Goal: Task Accomplishment & Management: Manage account settings

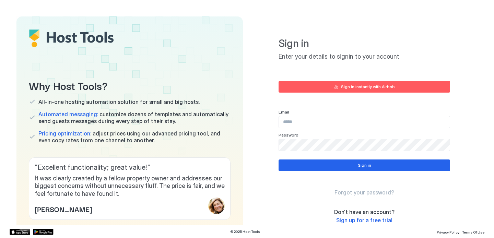
type input "**********"
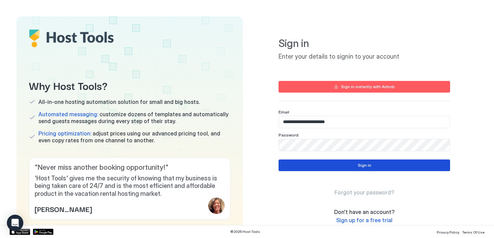
click at [356, 166] on button "Sign in" at bounding box center [365, 166] width 172 height 12
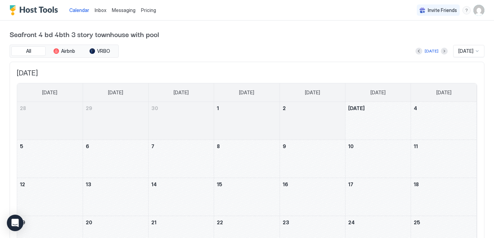
click at [106, 9] on div "Inbox" at bounding box center [100, 10] width 17 height 13
click at [148, 9] on span "Pricing" at bounding box center [148, 10] width 15 height 6
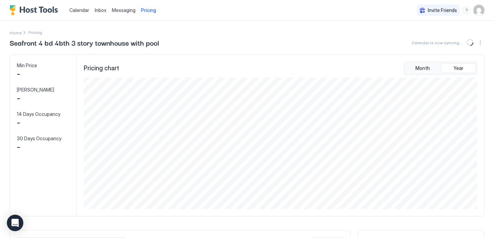
scroll to position [132, 395]
click at [76, 11] on span "Calendar" at bounding box center [79, 10] width 20 height 6
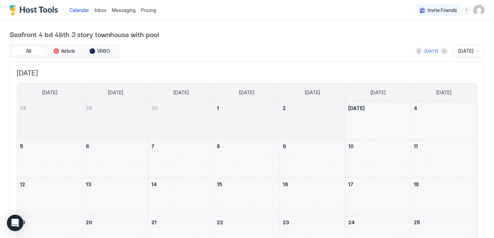
drag, startPoint x: 371, startPoint y: 118, endPoint x: 297, endPoint y: 96, distance: 77.5
click at [297, 96] on table "[DATE] [DATE] [DATE] [DATE] [DATE] [DATE] [DATE] 28 29 30 1 2 [DATE] 4 5 6 7 8 …" at bounding box center [247, 188] width 461 height 210
click at [76, 50] on button "Airbnb" at bounding box center [64, 51] width 34 height 10
click at [102, 48] on span "VRBO" at bounding box center [103, 51] width 13 height 6
click at [441, 50] on button "Next month" at bounding box center [444, 51] width 7 height 7
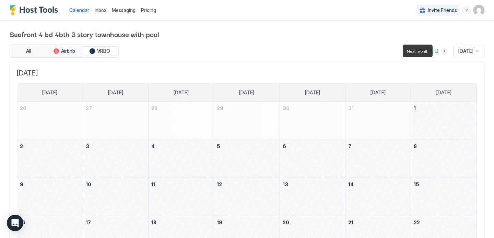
click at [441, 51] on button "Next month" at bounding box center [444, 51] width 7 height 7
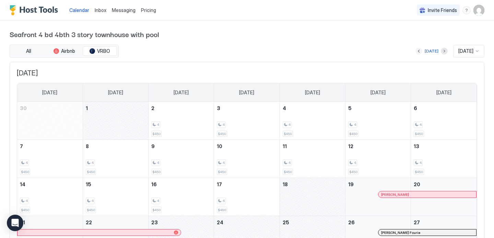
click at [416, 49] on button "Previous month" at bounding box center [419, 51] width 7 height 7
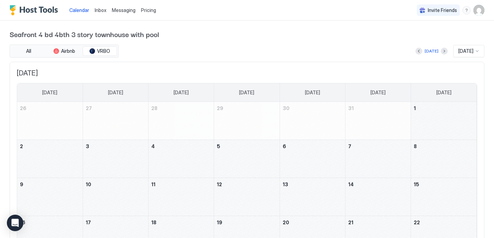
click at [115, 8] on span "Messaging" at bounding box center [124, 10] width 24 height 6
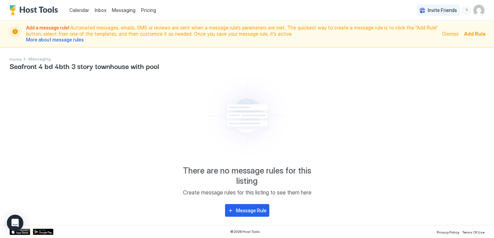
click at [143, 9] on span "Pricing" at bounding box center [148, 10] width 15 height 6
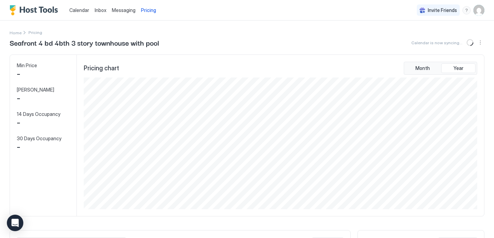
scroll to position [132, 395]
click at [97, 9] on span "Inbox" at bounding box center [101, 10] width 12 height 6
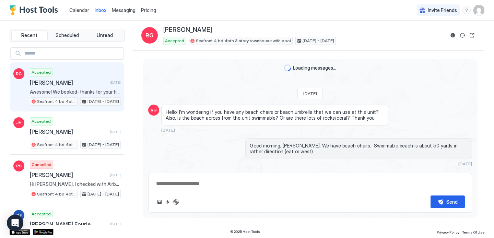
scroll to position [202, 0]
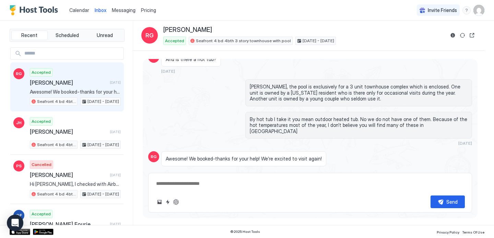
click at [85, 9] on span "Calendar" at bounding box center [79, 10] width 20 height 6
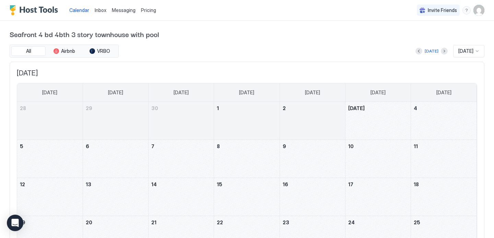
click at [477, 10] on img "User profile" at bounding box center [479, 10] width 11 height 11
click at [27, 50] on div at bounding box center [247, 119] width 494 height 238
click at [11, 8] on img "Host Tools Logo" at bounding box center [35, 10] width 51 height 10
click at [79, 9] on span "Calendar" at bounding box center [79, 10] width 20 height 6
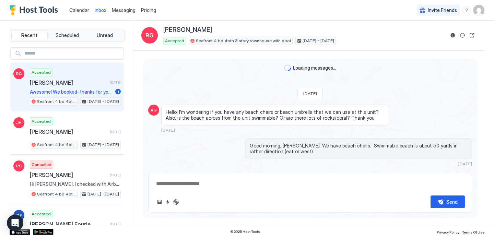
scroll to position [202, 0]
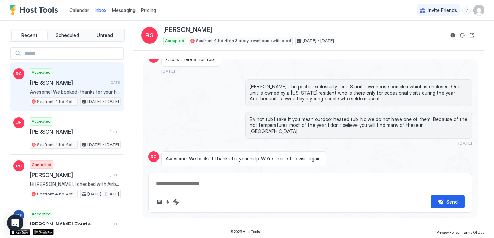
type textarea "*"
click at [80, 11] on span "Calendar" at bounding box center [79, 10] width 20 height 6
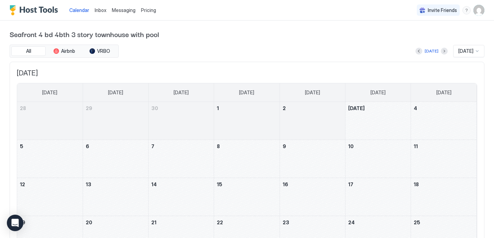
click at [482, 14] on img "User profile" at bounding box center [479, 10] width 11 height 11
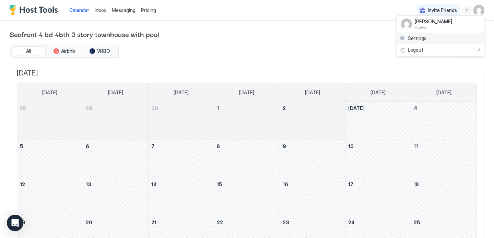
click at [424, 37] on span "Settings" at bounding box center [417, 38] width 19 height 6
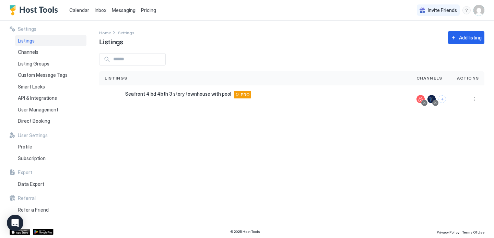
click at [28, 42] on span "Listings" at bounding box center [26, 41] width 17 height 6
click at [216, 95] on span "Seafront 4 bd 4bth 3 story townhouse with pool" at bounding box center [178, 94] width 106 height 6
click at [476, 100] on button "More options" at bounding box center [475, 99] width 8 height 8
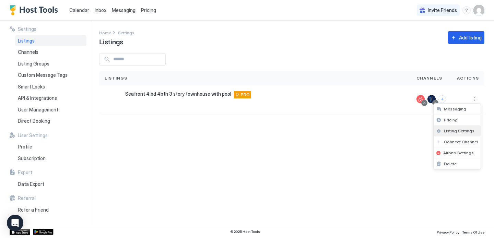
click at [451, 132] on span "Listing Settings" at bounding box center [459, 130] width 31 height 5
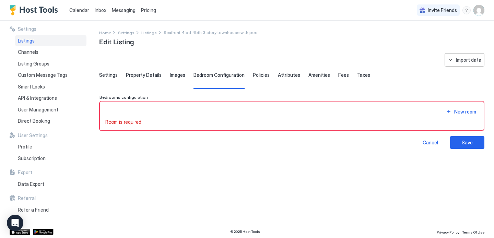
click at [144, 75] on span "Property Details" at bounding box center [144, 75] width 36 height 6
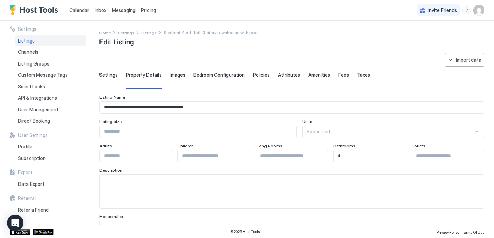
click at [73, 10] on span "Calendar" at bounding box center [79, 10] width 20 height 6
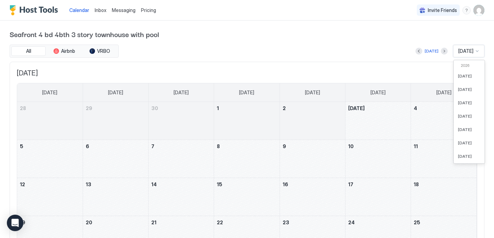
scroll to position [190, 0]
click at [478, 51] on div at bounding box center [477, 50] width 5 height 5
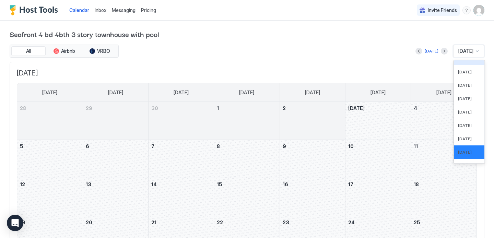
click at [276, 120] on div at bounding box center [246, 125] width 65 height 20
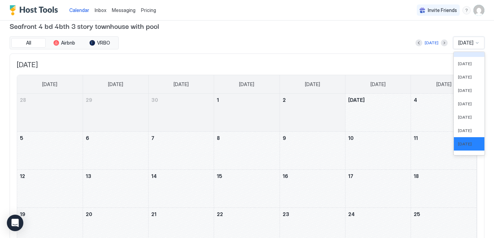
scroll to position [5, 0]
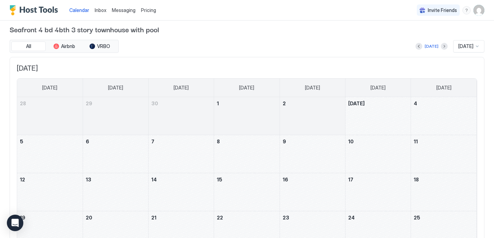
click at [148, 10] on span "Pricing" at bounding box center [148, 10] width 15 height 6
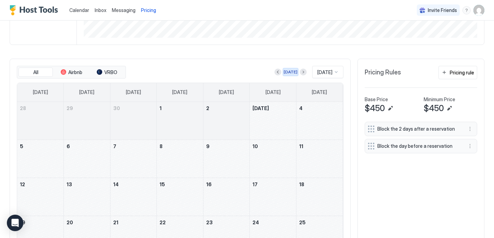
scroll to position [173, 0]
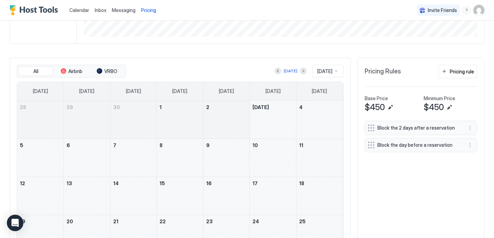
click at [308, 117] on div "October 4, 2025" at bounding box center [319, 120] width 46 height 38
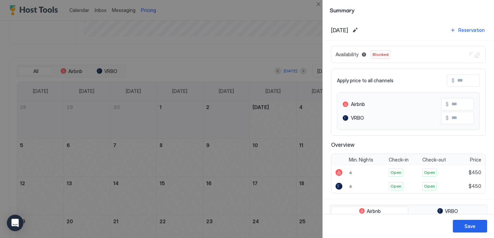
click at [272, 155] on div at bounding box center [247, 119] width 494 height 238
click at [240, 157] on div at bounding box center [247, 119] width 494 height 238
click at [345, 32] on span "[DATE]" at bounding box center [339, 30] width 17 height 7
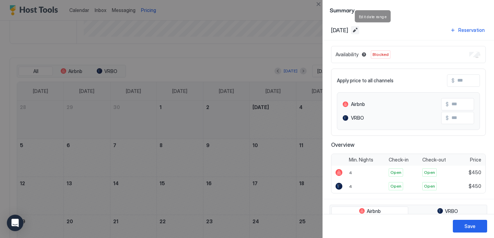
click at [359, 28] on button "Edit date range" at bounding box center [355, 30] width 8 height 8
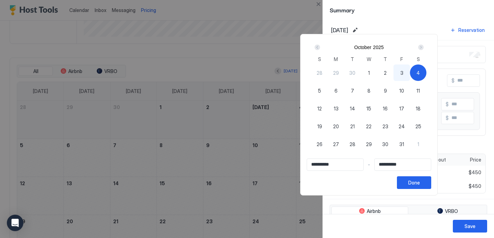
click at [373, 73] on div "1" at bounding box center [369, 73] width 16 height 16
type input "**********"
click at [420, 79] on div "4" at bounding box center [418, 73] width 16 height 16
click at [374, 74] on div "1" at bounding box center [369, 73] width 16 height 16
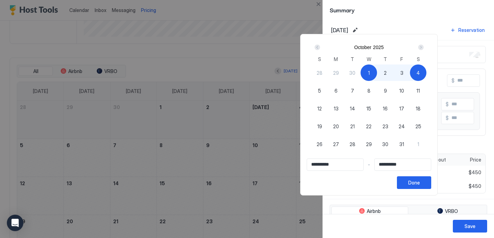
type input "**********"
click at [374, 74] on div "1" at bounding box center [369, 73] width 16 height 16
click at [370, 75] on span "1" at bounding box center [369, 72] width 2 height 7
type input "**********"
click at [424, 46] on div "Next" at bounding box center [420, 47] width 5 height 5
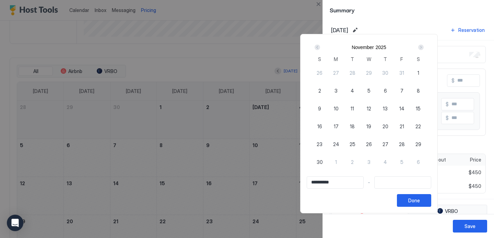
click at [424, 46] on div "Next" at bounding box center [420, 47] width 5 height 5
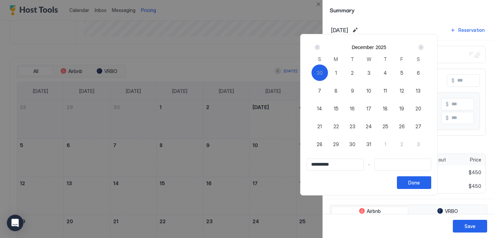
click at [323, 72] on span "30" at bounding box center [320, 72] width 6 height 7
type input "**********"
click at [420, 182] on div "Done" at bounding box center [414, 182] width 12 height 7
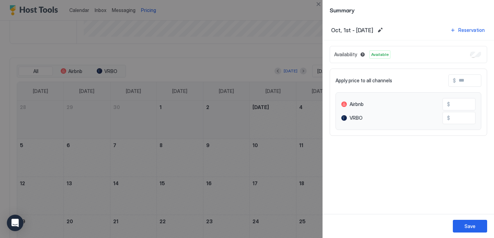
click at [381, 56] on span "Available" at bounding box center [380, 54] width 18 height 6
click at [459, 222] on button "Save" at bounding box center [470, 226] width 34 height 13
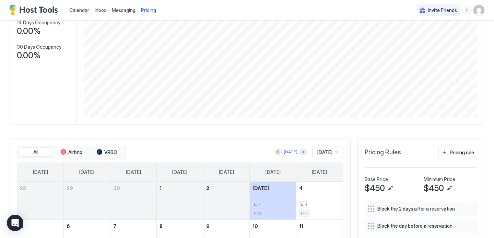
scroll to position [100, 0]
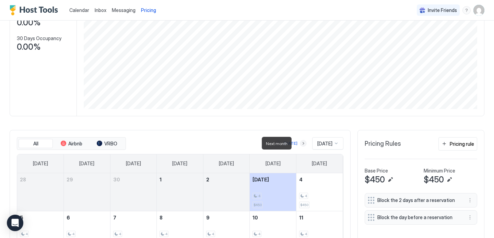
click at [300, 143] on button "Next month" at bounding box center [303, 143] width 7 height 7
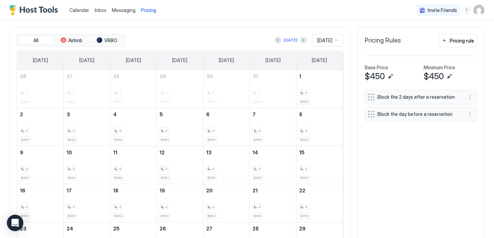
scroll to position [204, 0]
click at [309, 129] on div "4" at bounding box center [319, 130] width 41 height 7
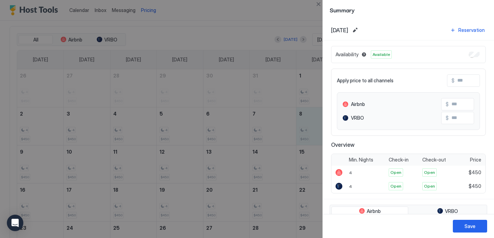
click at [296, 40] on div at bounding box center [247, 119] width 494 height 238
click at [296, 39] on div at bounding box center [247, 119] width 494 height 238
click at [277, 133] on div at bounding box center [247, 119] width 494 height 238
click at [317, 5] on button "Close" at bounding box center [318, 4] width 8 height 8
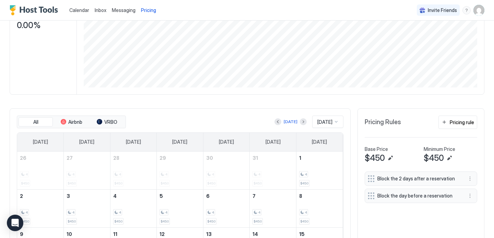
scroll to position [124, 0]
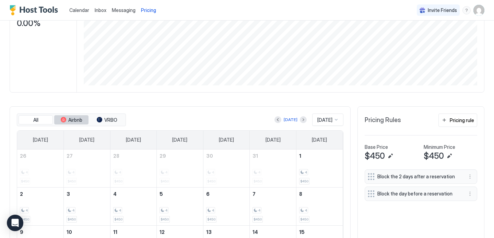
click at [76, 117] on span "Airbnb" at bounding box center [75, 120] width 14 height 6
click at [107, 118] on span "VRBO" at bounding box center [110, 120] width 13 height 6
click at [47, 121] on button "All" at bounding box center [36, 120] width 34 height 10
click at [300, 117] on button "Next month" at bounding box center [303, 119] width 7 height 7
click at [300, 118] on button "Next month" at bounding box center [303, 119] width 7 height 7
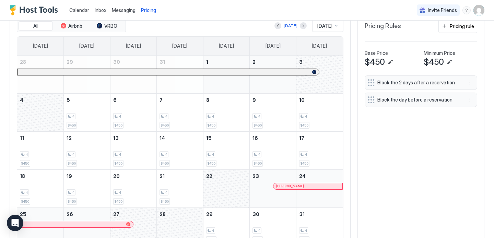
scroll to position [216, 0]
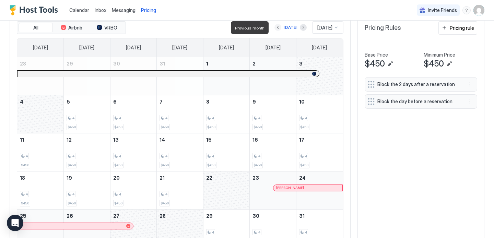
click at [275, 27] on button "Previous month" at bounding box center [278, 27] width 7 height 7
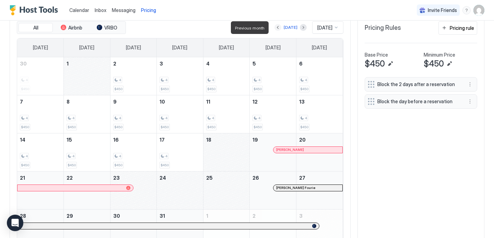
click at [275, 25] on button "Previous month" at bounding box center [278, 27] width 7 height 7
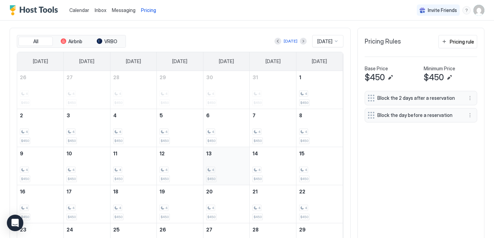
scroll to position [201, 0]
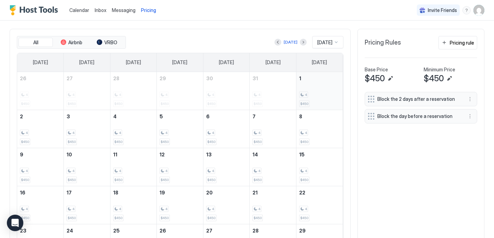
click at [322, 83] on div "4 $450" at bounding box center [319, 91] width 41 height 32
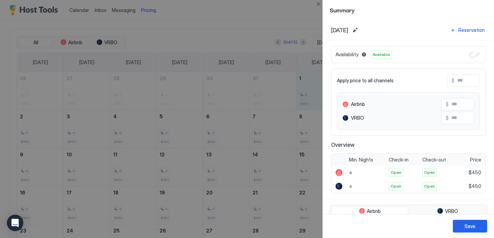
click at [105, 43] on div at bounding box center [247, 119] width 494 height 238
click at [319, 2] on button "Close" at bounding box center [318, 4] width 8 height 8
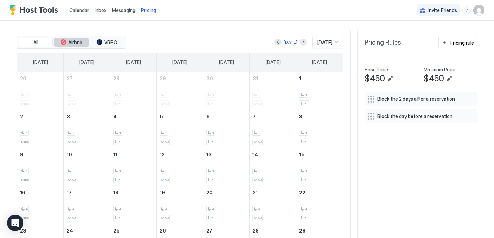
click at [70, 40] on span "Airbnb" at bounding box center [75, 42] width 14 height 6
click at [314, 98] on div "4 $450" at bounding box center [319, 91] width 41 height 32
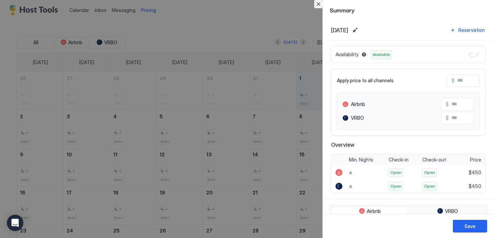
click at [319, 4] on button "Close" at bounding box center [318, 4] width 8 height 8
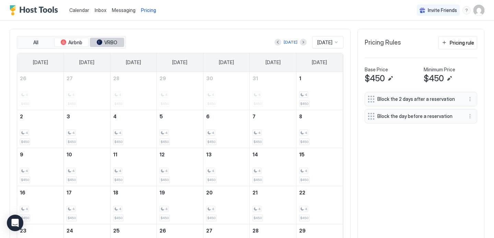
click at [116, 41] on span "VRBO" at bounding box center [110, 42] width 13 height 6
click at [313, 88] on div "4 $450" at bounding box center [319, 91] width 41 height 32
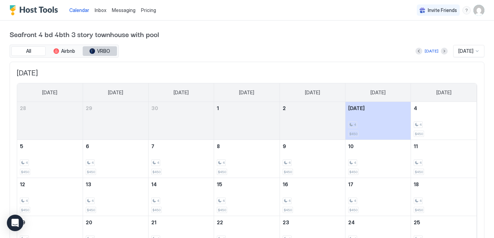
click at [104, 51] on span "VRBO" at bounding box center [103, 51] width 13 height 6
click at [103, 51] on span "VRBO" at bounding box center [103, 51] width 13 height 6
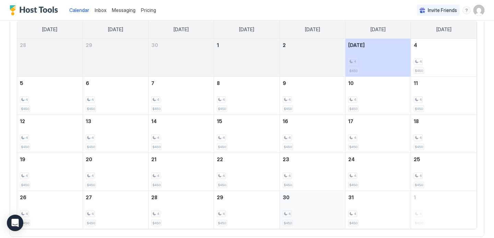
scroll to position [59, 0]
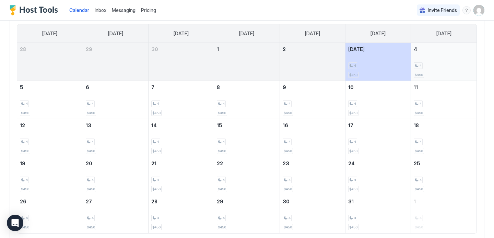
click at [432, 69] on div "4 $450" at bounding box center [444, 62] width 60 height 32
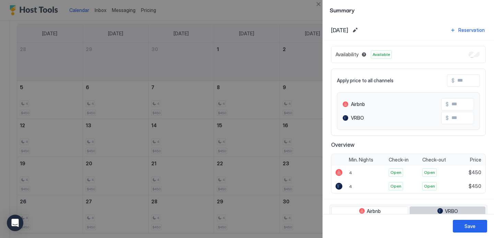
click at [433, 208] on button "VRBO" at bounding box center [448, 212] width 76 height 10
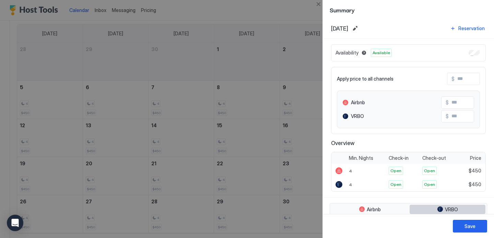
click at [423, 211] on button "VRBO" at bounding box center [448, 210] width 76 height 10
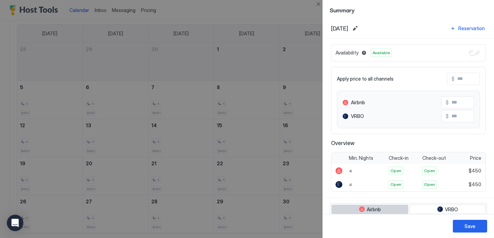
click at [391, 213] on button "Airbnb" at bounding box center [369, 210] width 77 height 10
click at [242, 155] on div at bounding box center [247, 119] width 494 height 238
click at [317, 3] on button "Close" at bounding box center [318, 4] width 8 height 8
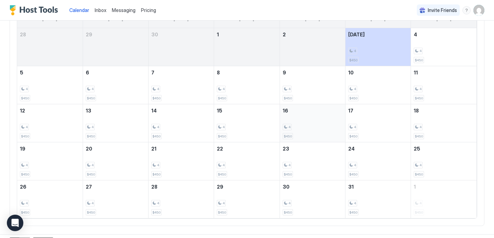
scroll to position [82, 0]
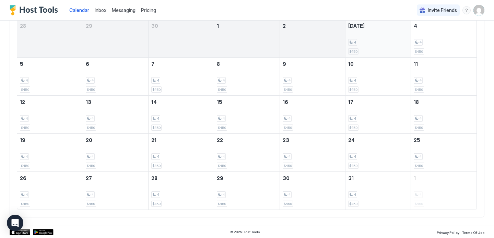
click at [381, 45] on div "4" at bounding box center [378, 42] width 60 height 7
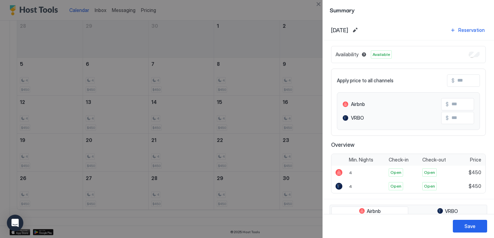
click at [241, 101] on div at bounding box center [247, 119] width 494 height 238
click at [243, 28] on div at bounding box center [247, 119] width 494 height 238
click at [240, 12] on div at bounding box center [247, 119] width 494 height 238
click at [319, 2] on button "Close" at bounding box center [318, 4] width 8 height 8
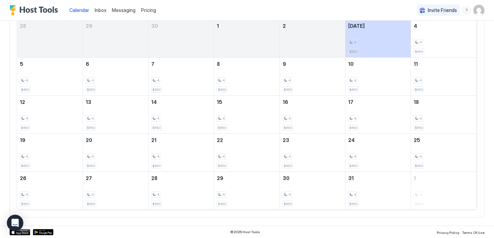
click at [481, 11] on img "User profile" at bounding box center [479, 10] width 11 height 11
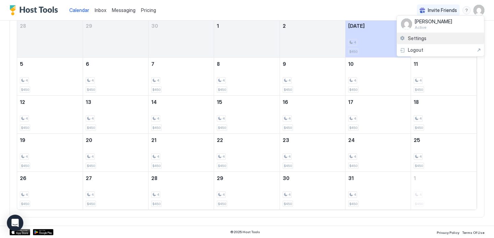
click at [428, 42] on div "Settings" at bounding box center [440, 39] width 87 height 12
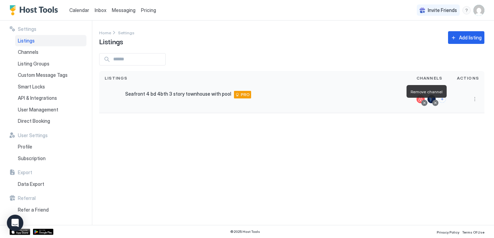
click at [425, 103] on div at bounding box center [424, 102] width 3 height 3
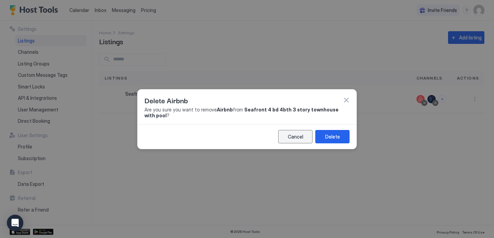
click at [296, 136] on div "Cancel" at bounding box center [295, 136] width 15 height 7
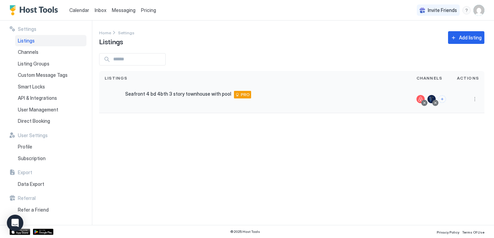
click at [171, 91] on span "Seafront 4 bd 4bth 3 story townhouse with pool" at bounding box center [178, 94] width 106 height 6
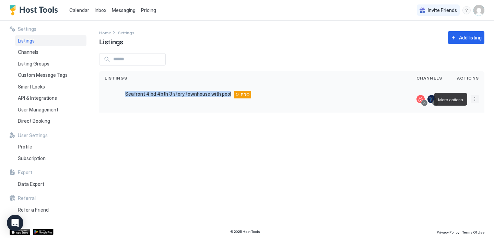
click at [474, 101] on button "More options" at bounding box center [475, 99] width 8 height 8
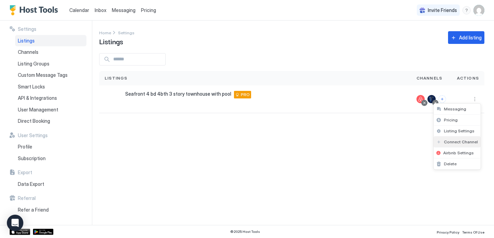
click at [455, 140] on span "Connect Channel" at bounding box center [461, 141] width 34 height 5
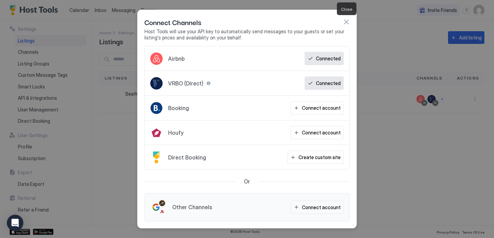
click at [344, 22] on button "button" at bounding box center [346, 22] width 7 height 7
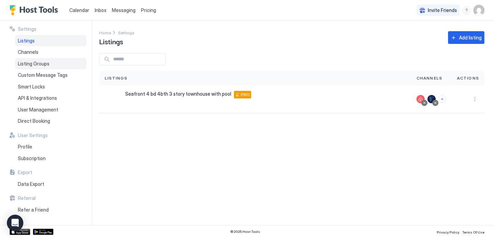
click at [42, 62] on span "Listing Groups" at bounding box center [34, 64] width 32 height 6
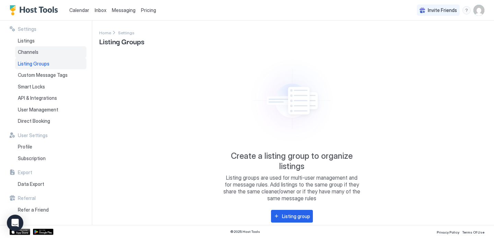
click at [32, 51] on span "Channels" at bounding box center [28, 52] width 21 height 6
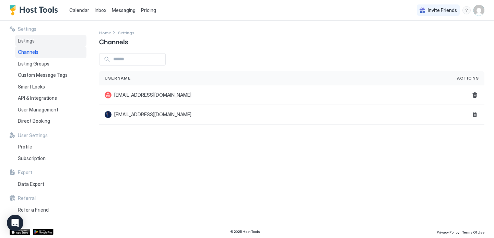
click at [28, 41] on span "Listings" at bounding box center [26, 41] width 17 height 6
